Goal: Task Accomplishment & Management: Manage account settings

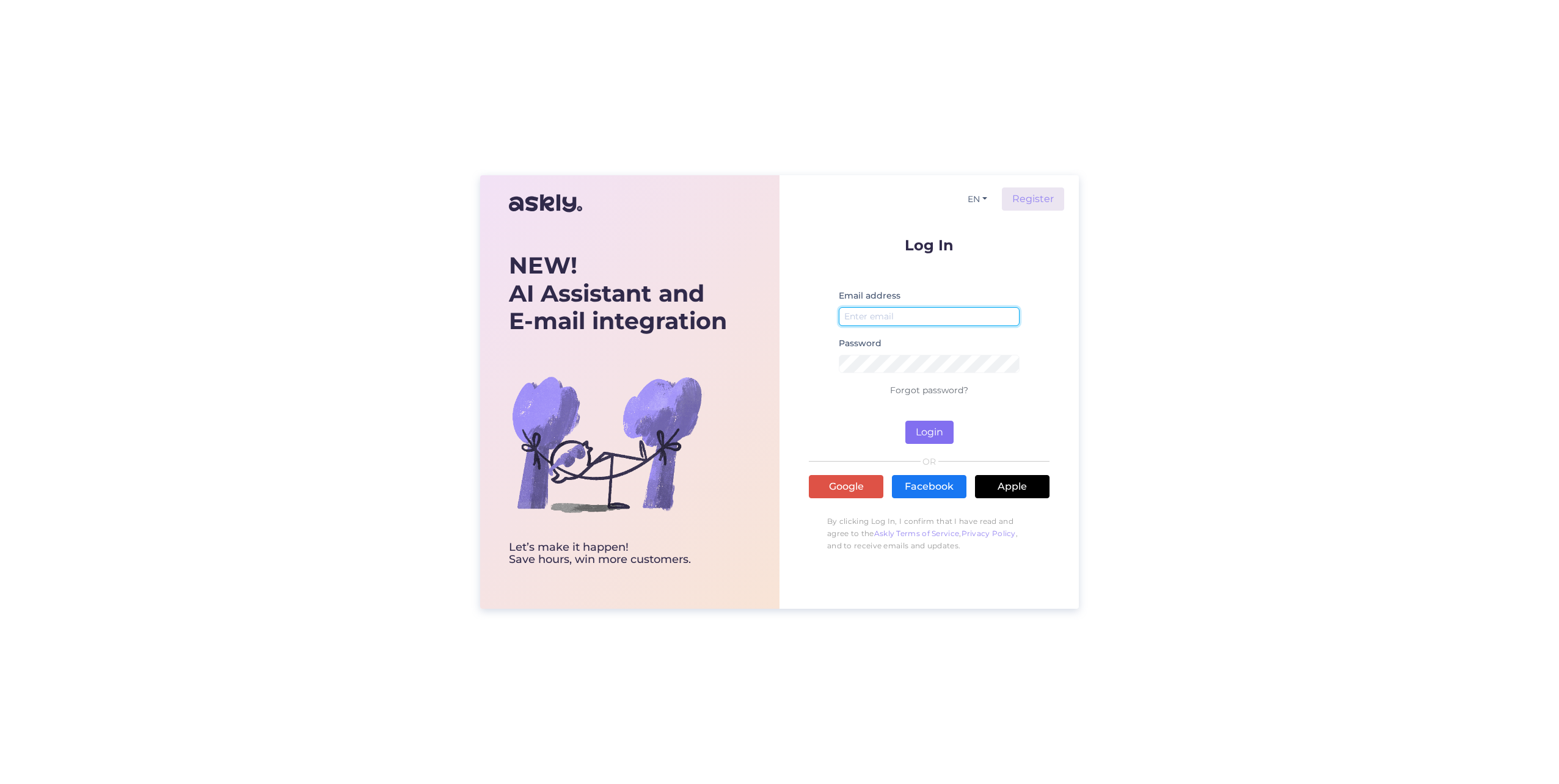
type input "[PERSON_NAME][EMAIL_ADDRESS][PERSON_NAME][DOMAIN_NAME]"
click at [929, 424] on button "Login" at bounding box center [929, 432] width 48 height 23
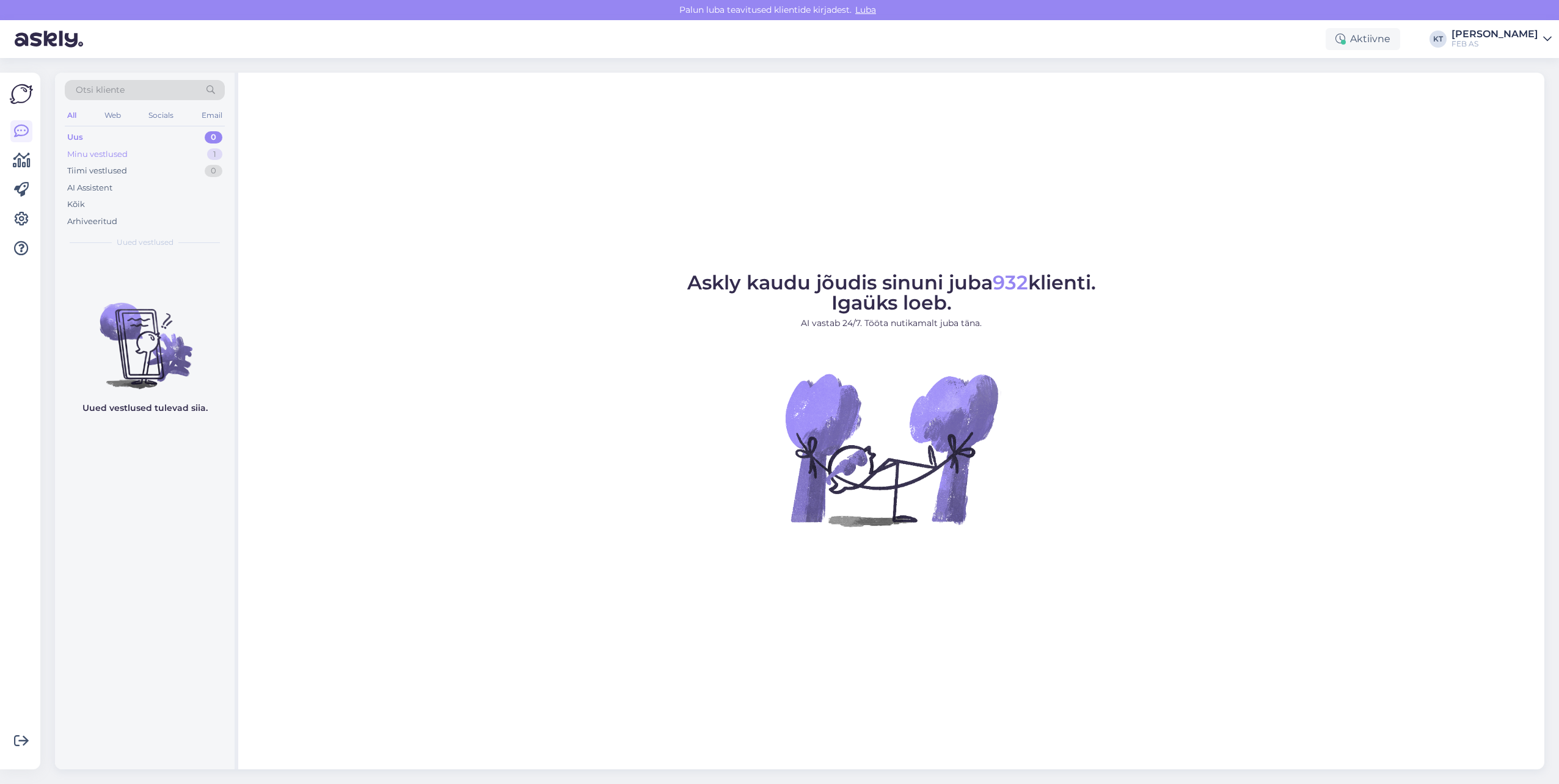
click at [104, 152] on div "Minu vestlused" at bounding box center [97, 155] width 61 height 13
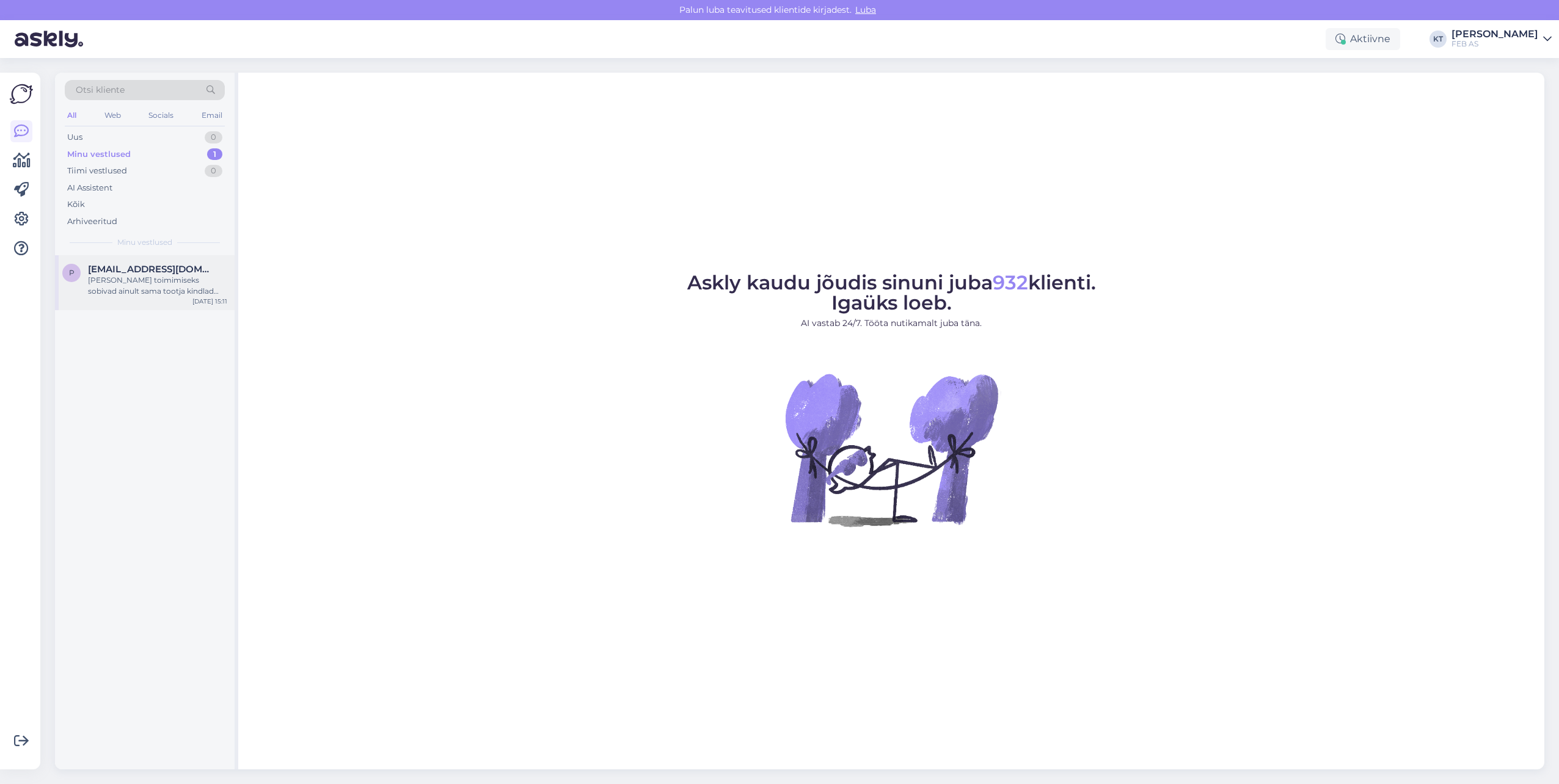
click at [98, 263] on span "[EMAIL_ADDRESS][DOMAIN_NAME]" at bounding box center [151, 269] width 127 height 11
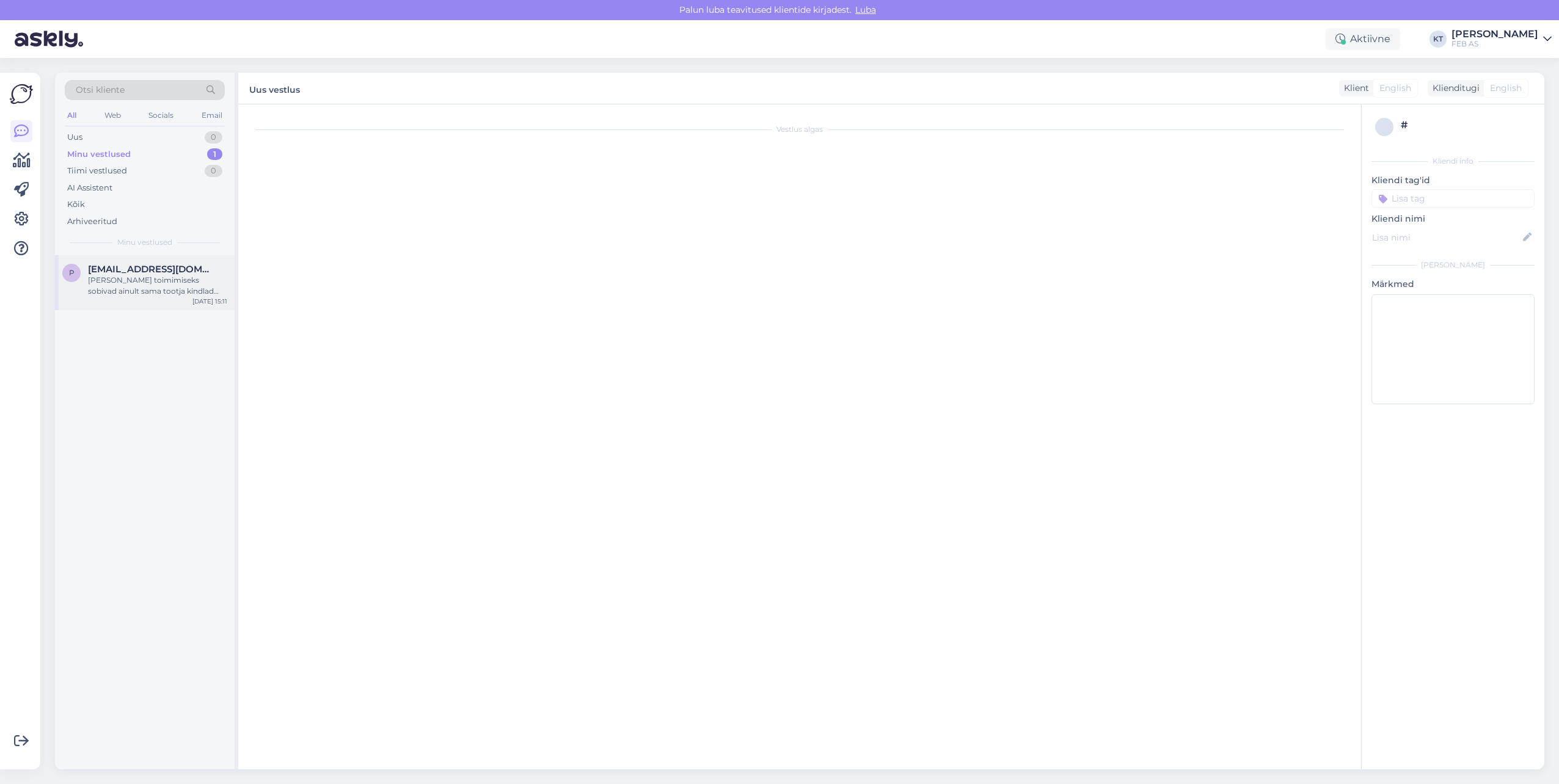
scroll to position [171, 0]
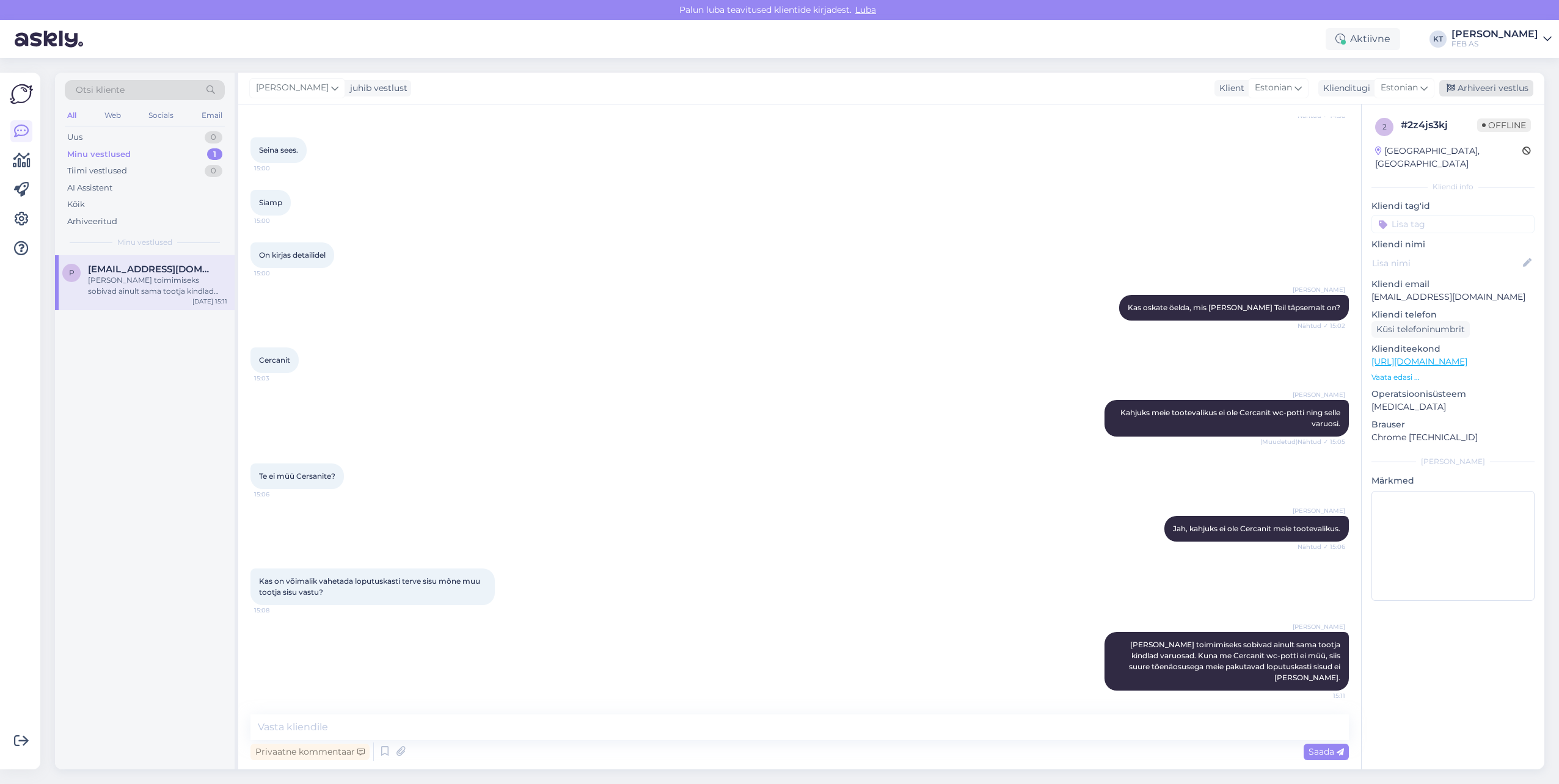
click at [1468, 84] on div "Arhiveeri vestlus" at bounding box center [1486, 89] width 94 height 17
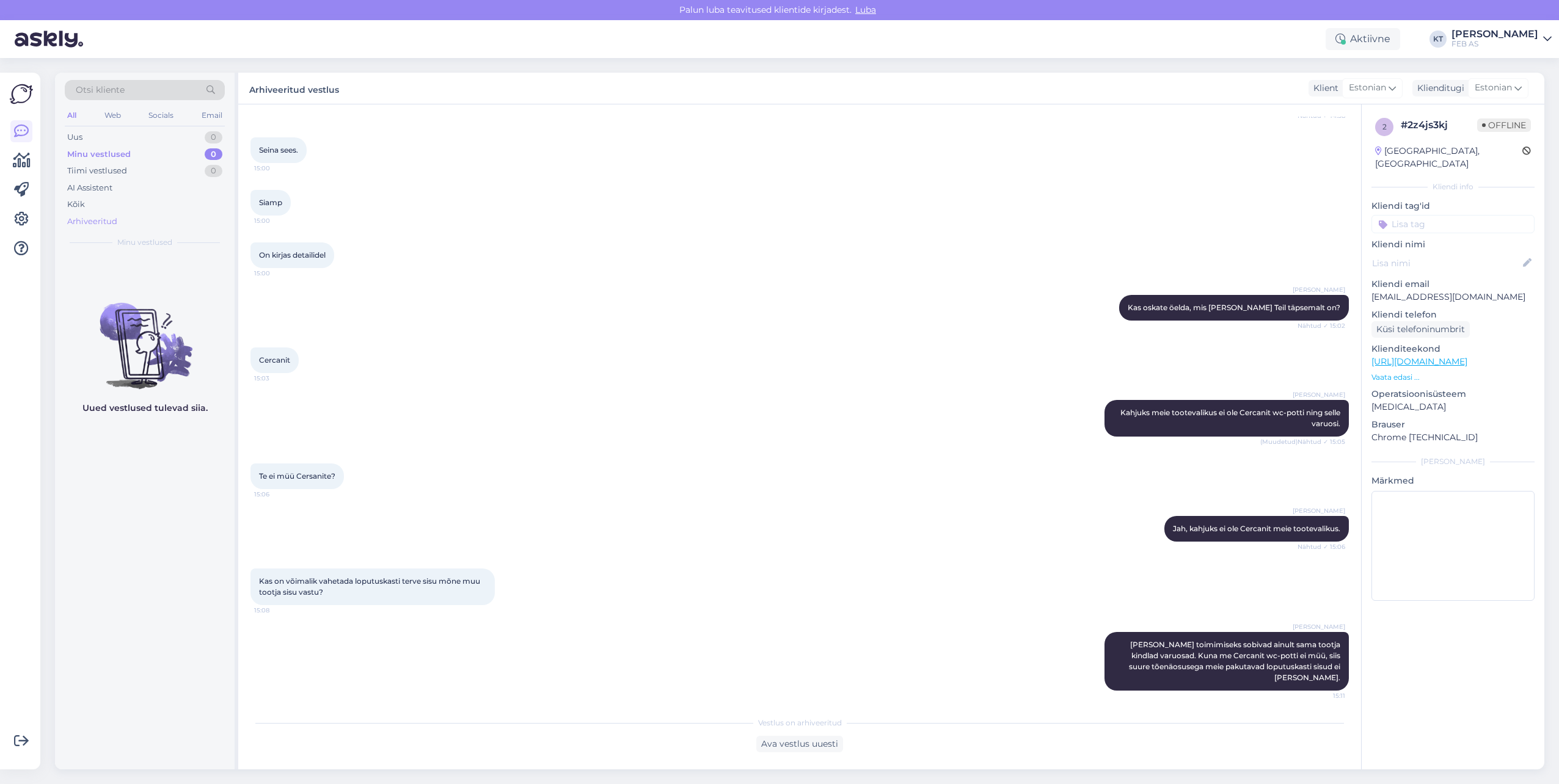
click at [111, 216] on div "Arhiveeritud" at bounding box center [92, 222] width 50 height 13
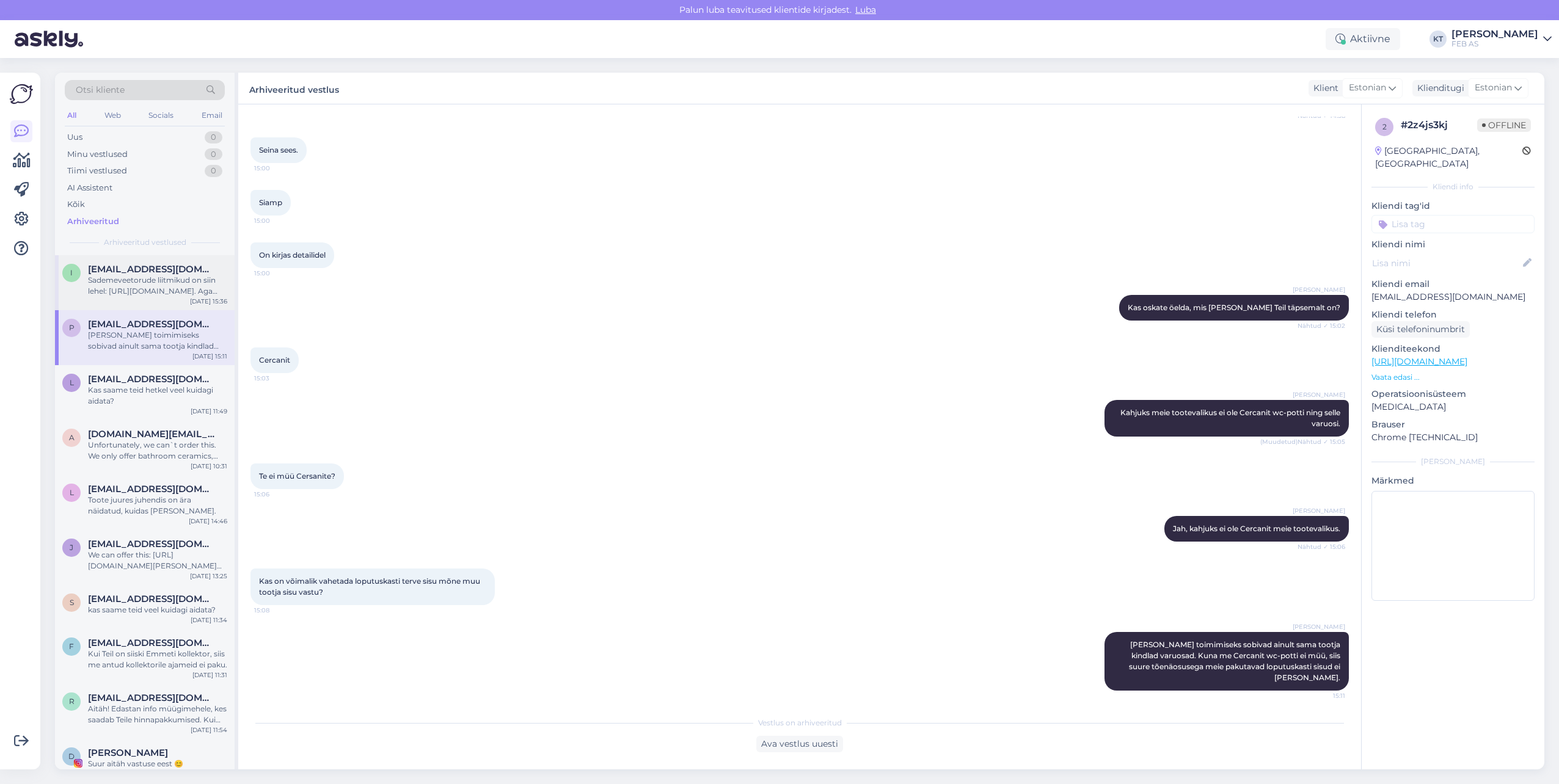
click at [151, 272] on span "[EMAIL_ADDRESS][DOMAIN_NAME]" at bounding box center [151, 269] width 127 height 11
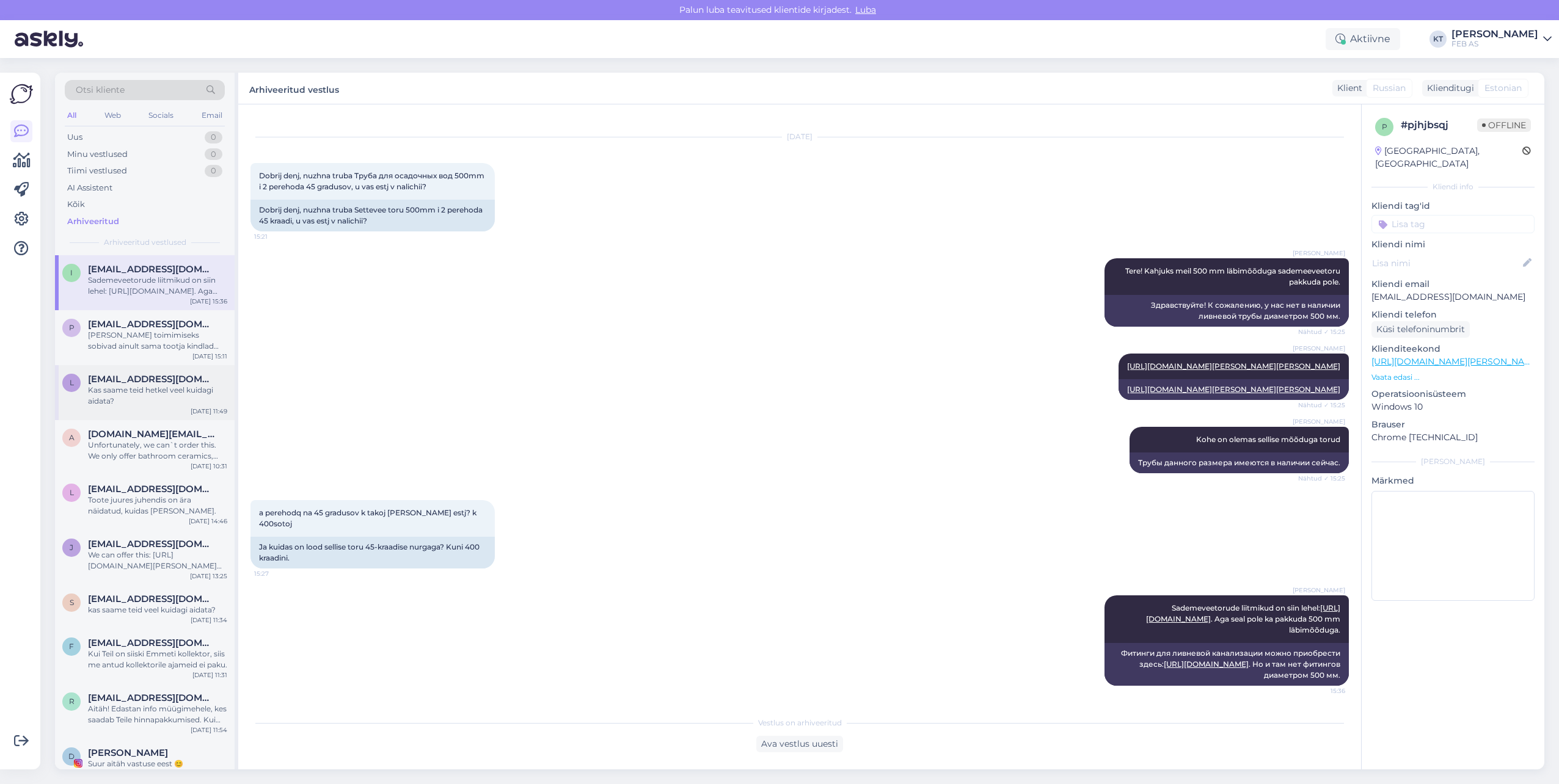
click at [149, 394] on div "Kas saame teid hetkel veel kuidagi aidata?" at bounding box center [158, 396] width 139 height 22
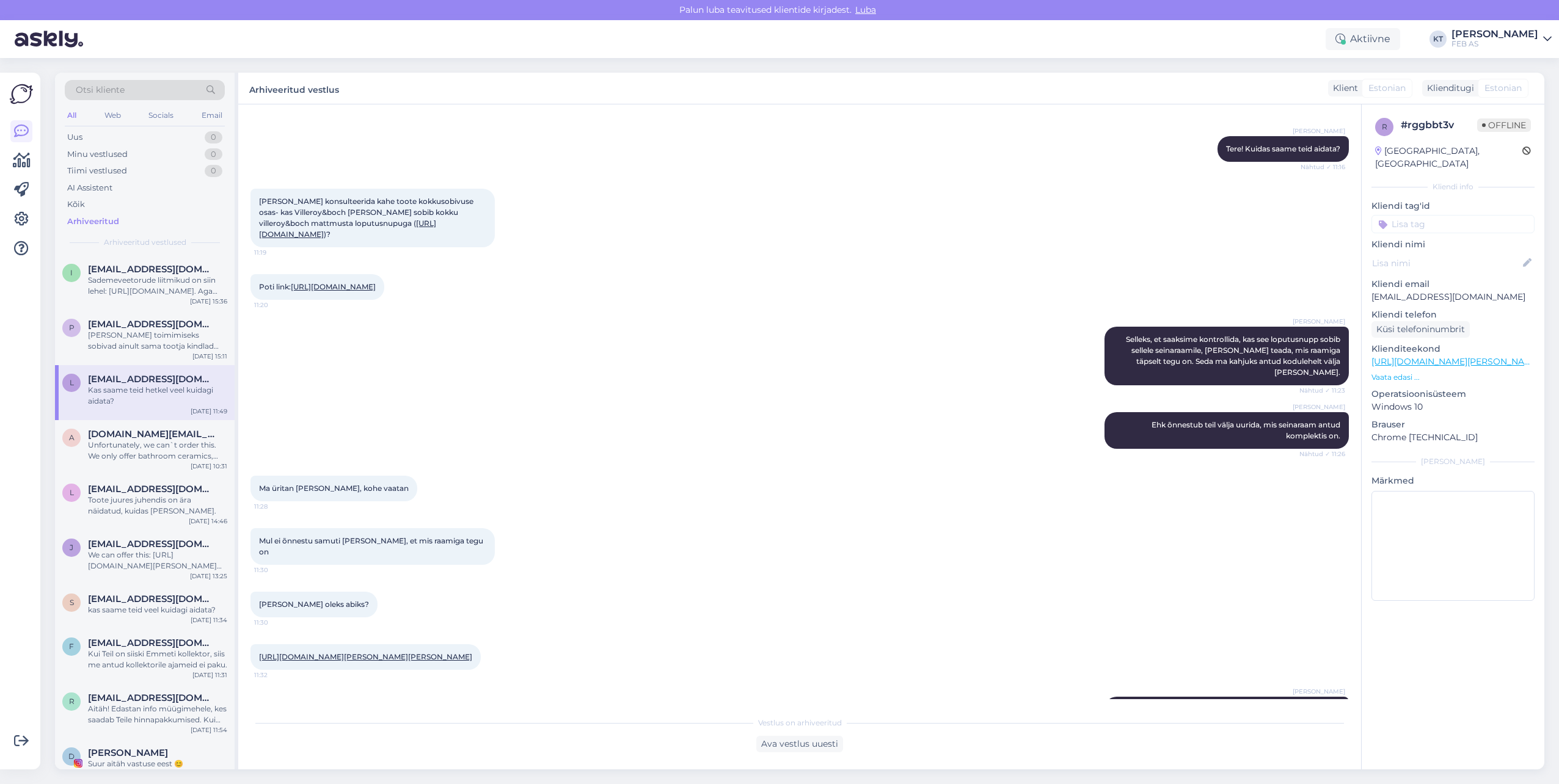
scroll to position [0, 0]
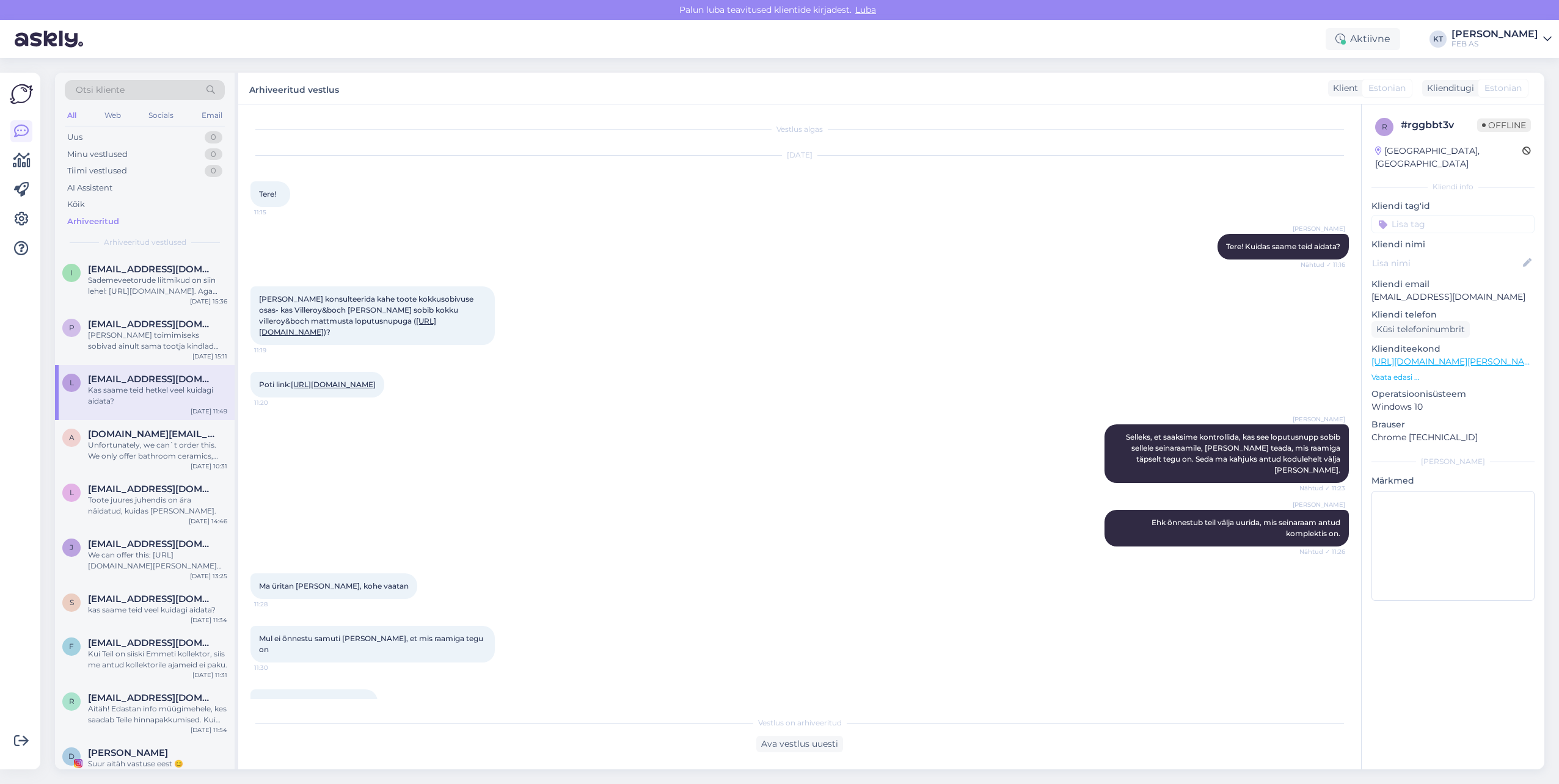
click at [338, 389] on link "[URL][DOMAIN_NAME]" at bounding box center [333, 384] width 85 height 9
